Goal: Information Seeking & Learning: Learn about a topic

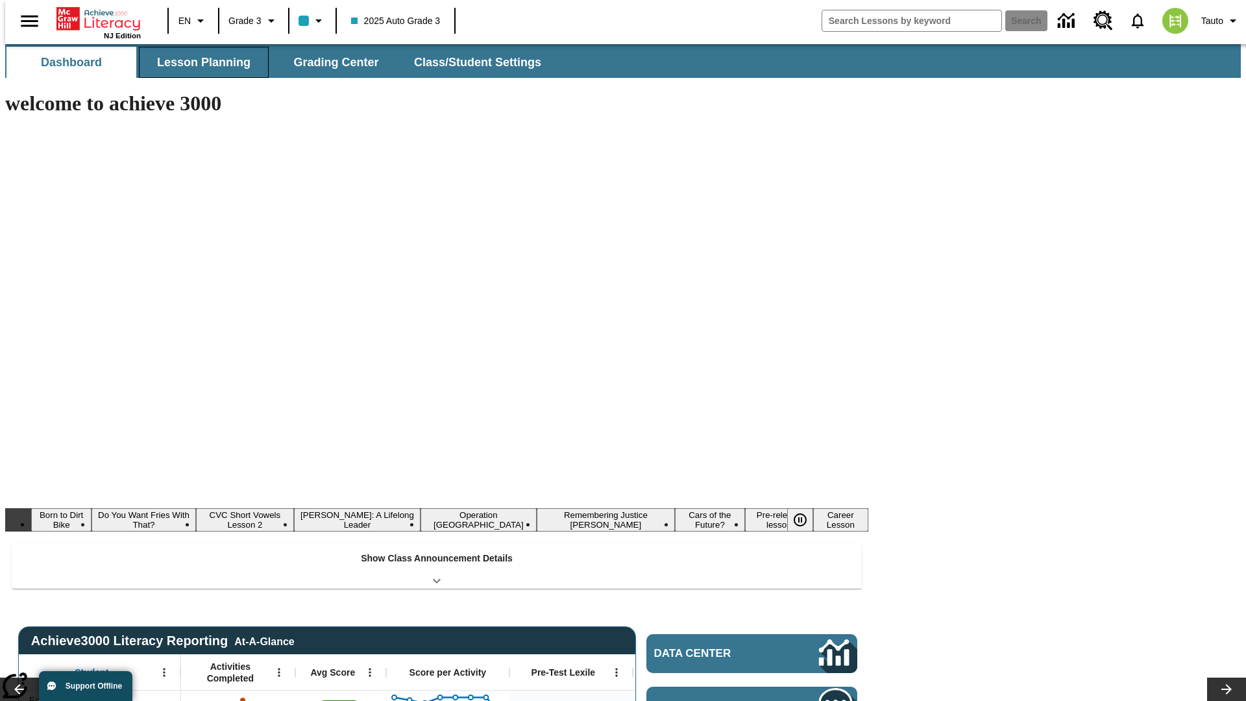
click at [199, 62] on button "Lesson Planning" at bounding box center [204, 62] width 130 height 31
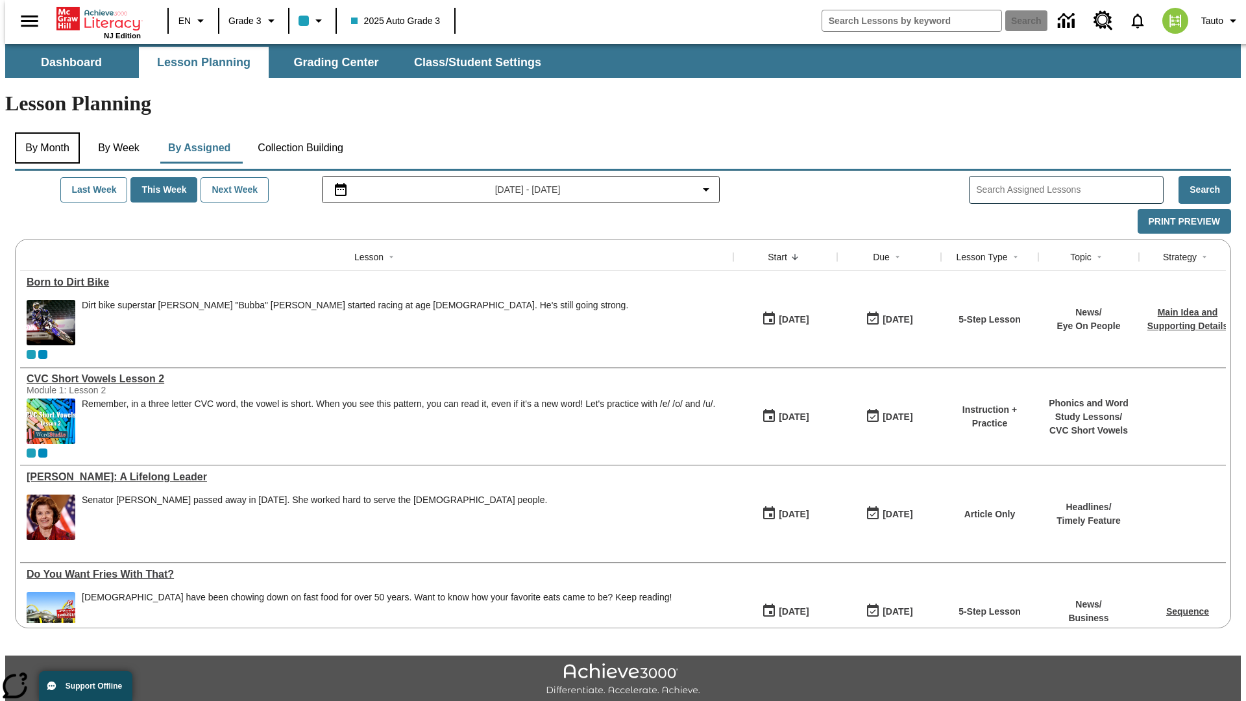
click at [43, 132] on button "By Month" at bounding box center [47, 147] width 65 height 31
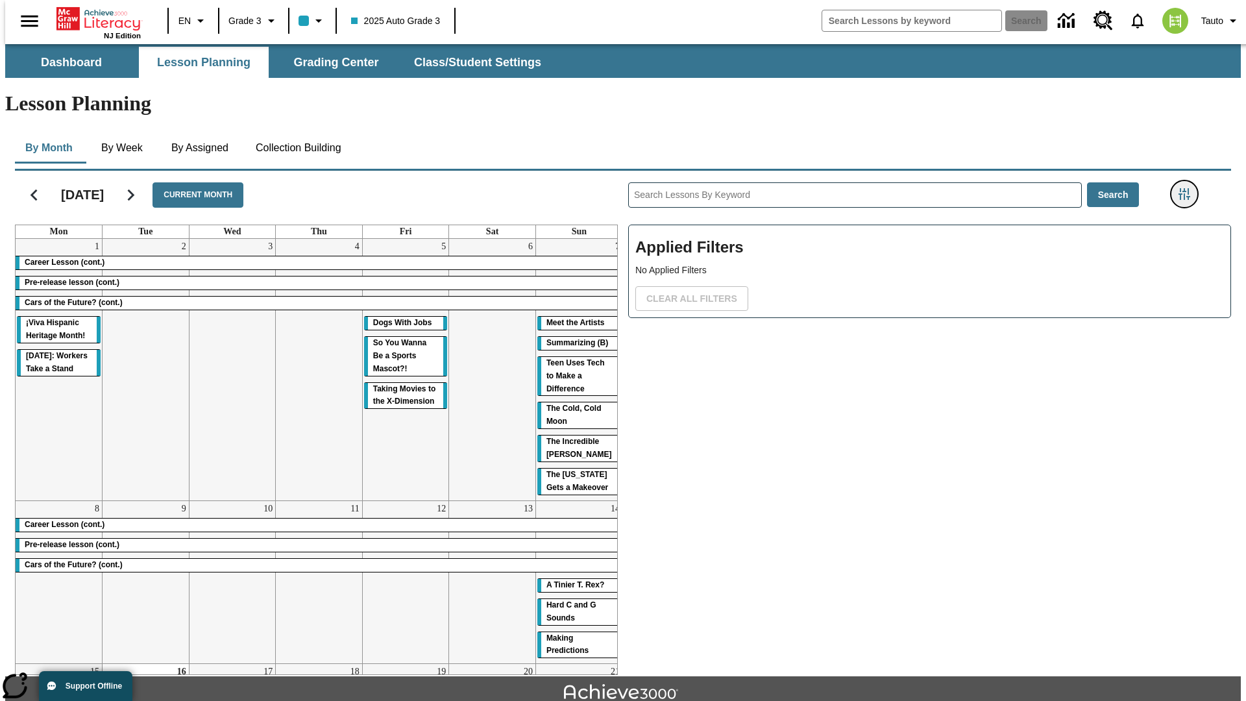
click at [1188, 188] on icon "Filters Side menu" at bounding box center [1184, 194] width 12 height 12
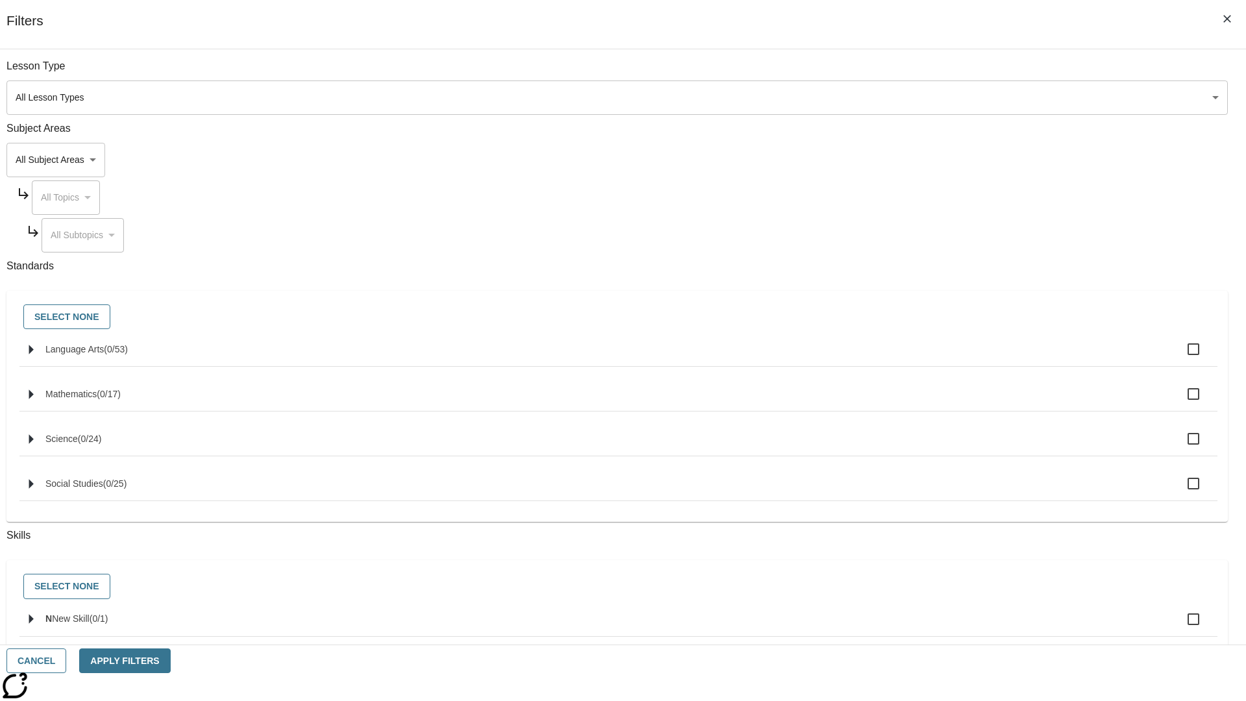
click at [934, 160] on body "Skip to main content [GEOGRAPHIC_DATA] Edition EN Grade 3 2025 Auto Grade 3 Sea…" at bounding box center [622, 402] width 1235 height 716
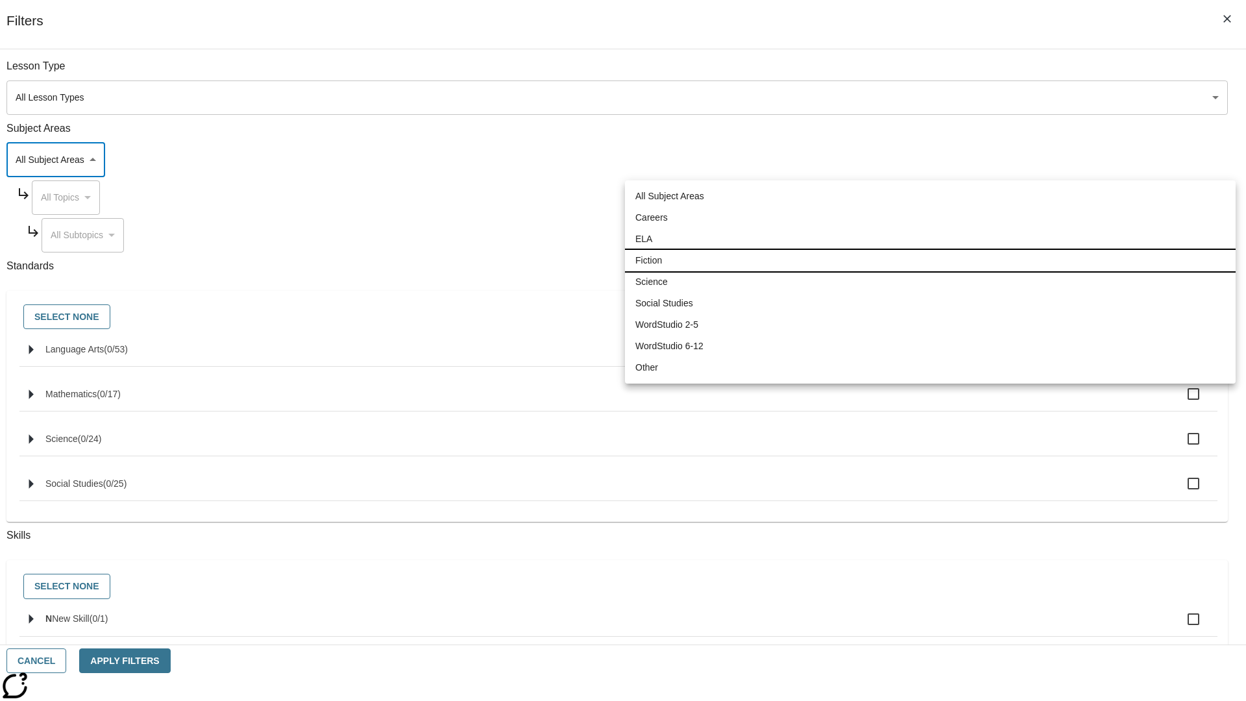
click at [930, 260] on li "Fiction" at bounding box center [930, 260] width 611 height 21
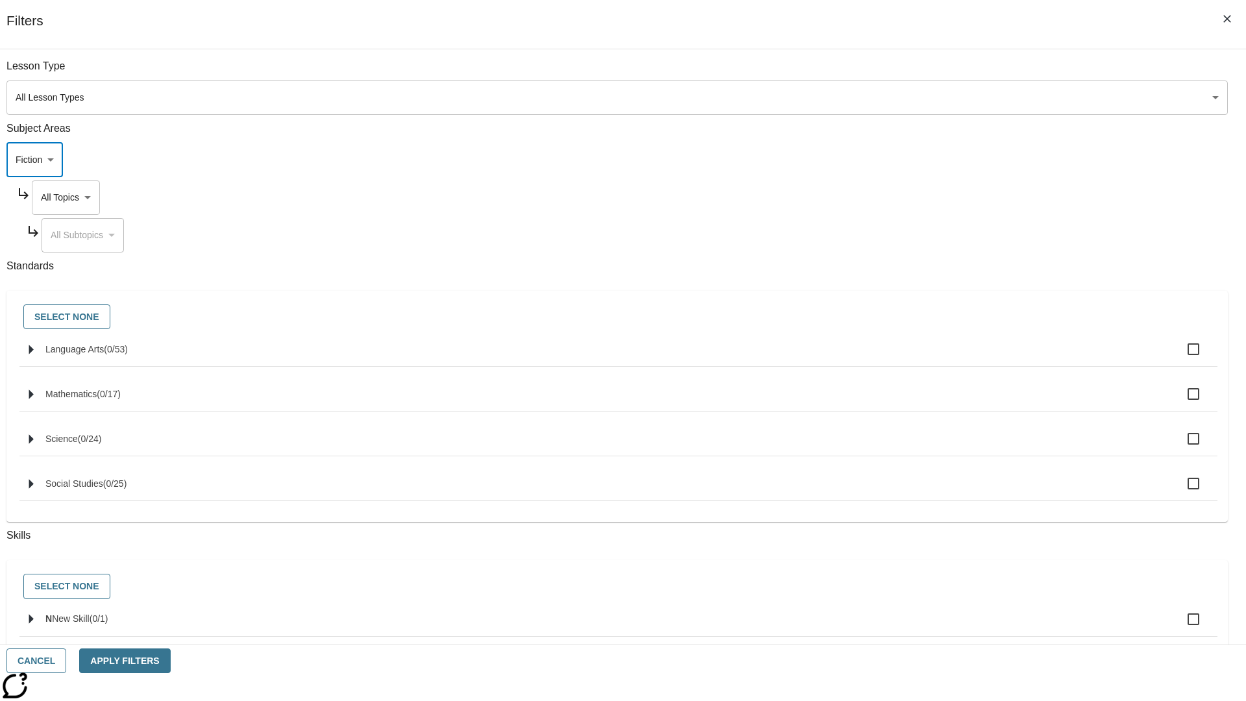
type input "4"
click at [946, 73] on body "Skip to main content [GEOGRAPHIC_DATA] Edition EN Grade 3 2025 Auto Grade 3 Sea…" at bounding box center [622, 402] width 1235 height 716
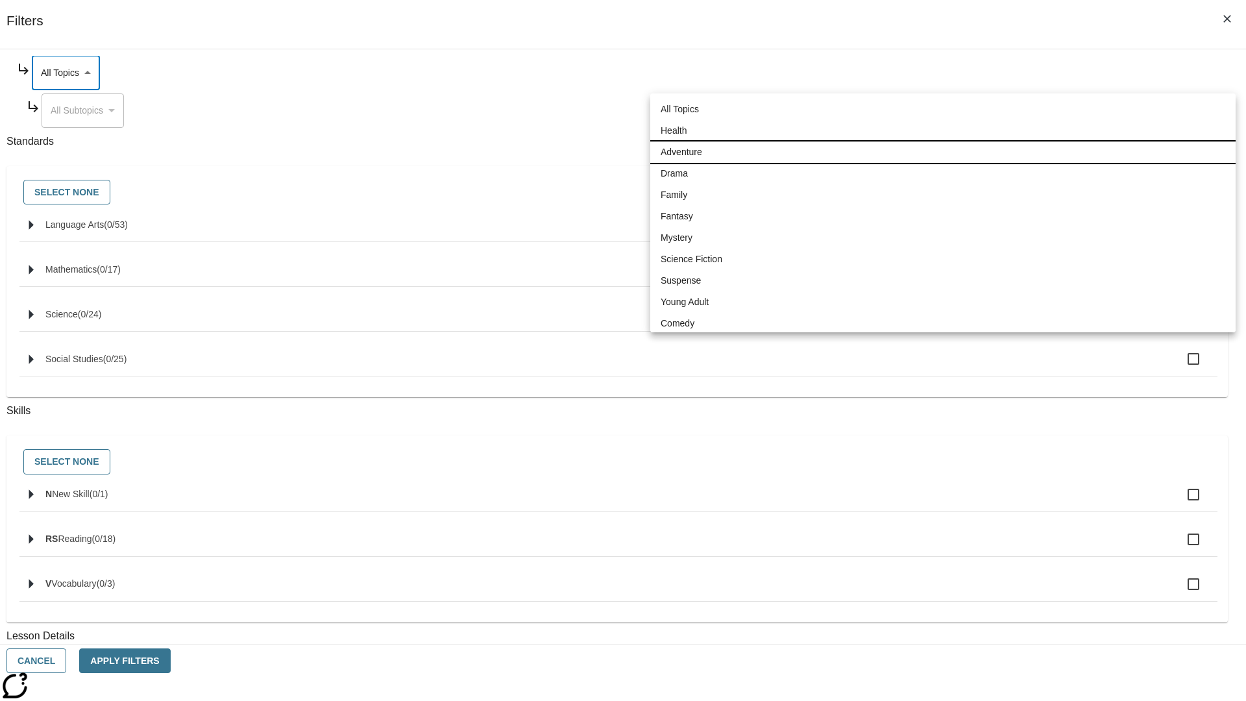
click at [943, 152] on li "Adventure" at bounding box center [942, 151] width 585 height 21
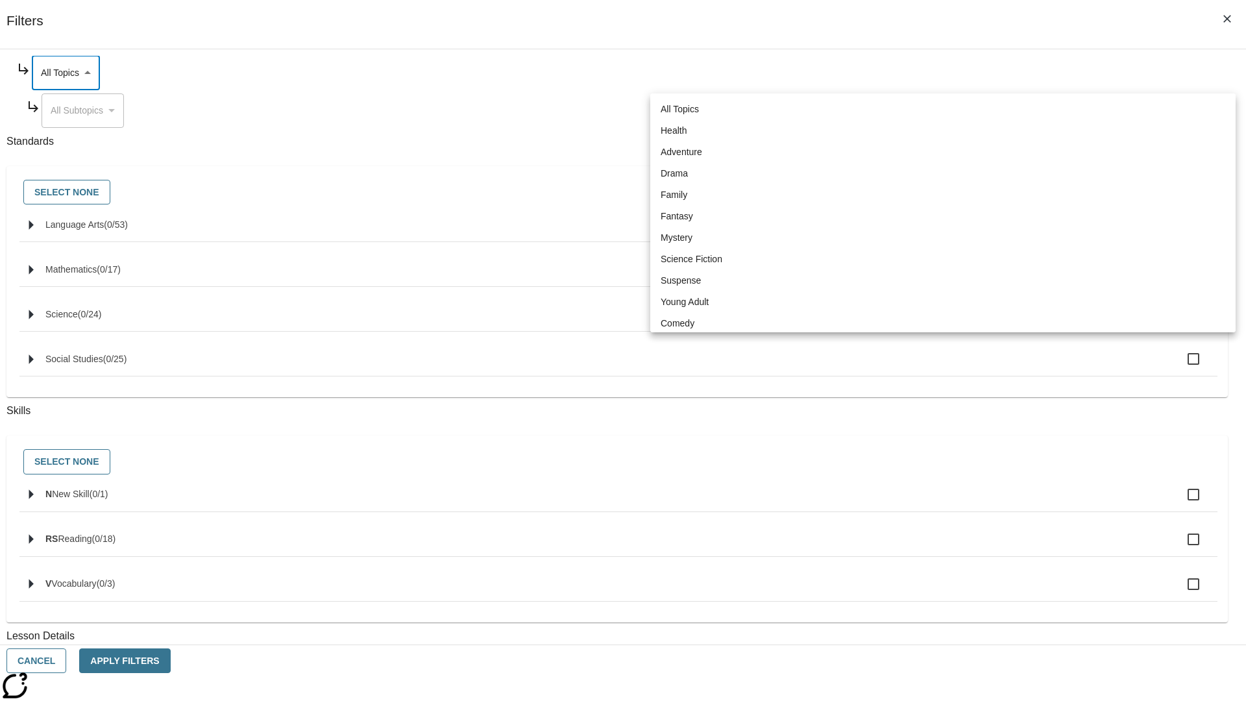
type input "214"
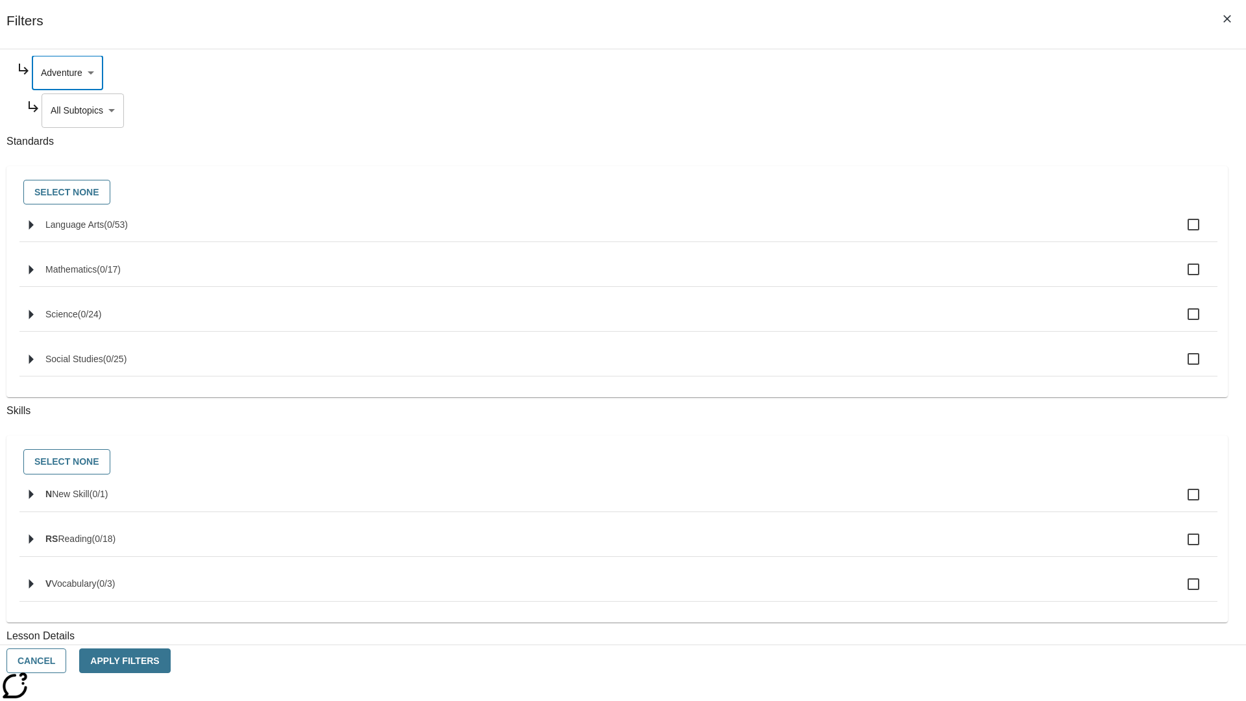
scroll to position [0, 1]
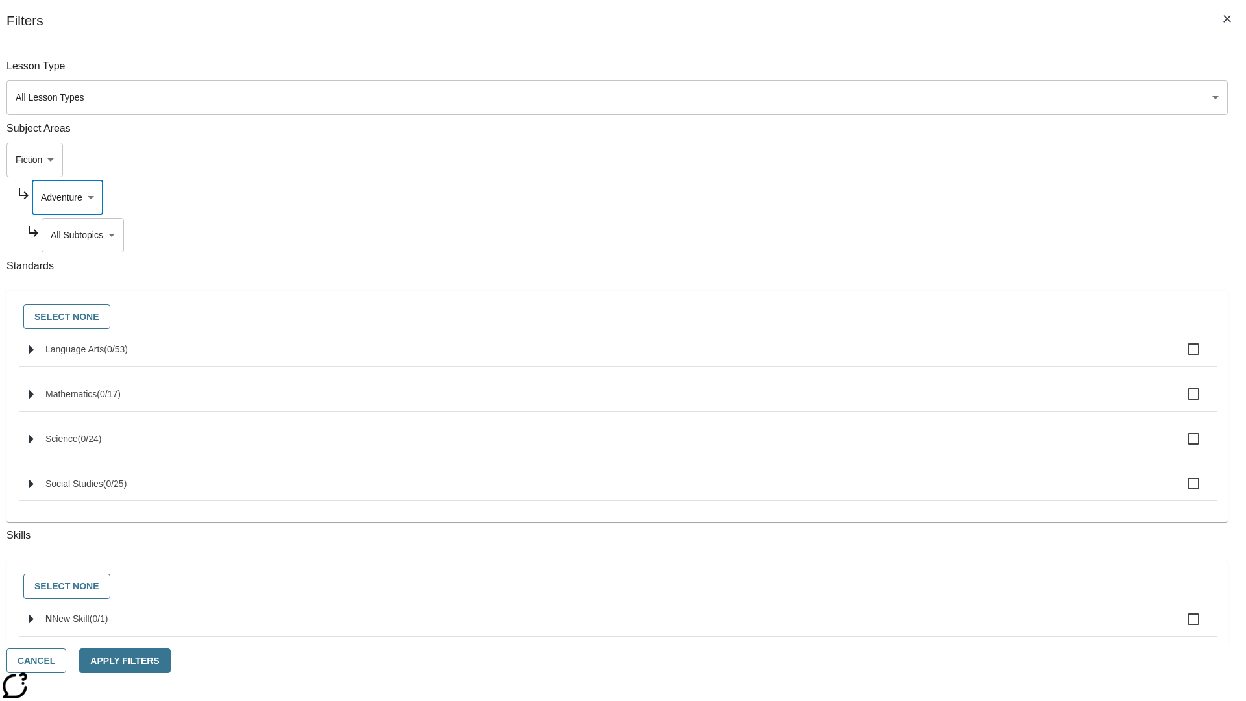
click at [951, 235] on body "Skip to main content [GEOGRAPHIC_DATA] Edition EN Grade 3 2025 Auto Grade 3 Sea…" at bounding box center [622, 402] width 1235 height 716
